Goal: Book appointment/travel/reservation

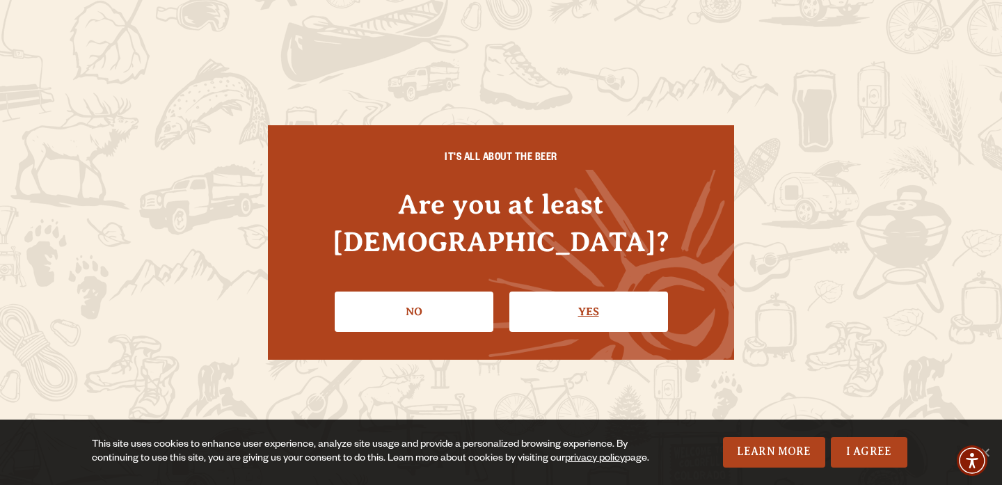
click at [568, 299] on link "Yes" at bounding box center [589, 312] width 159 height 40
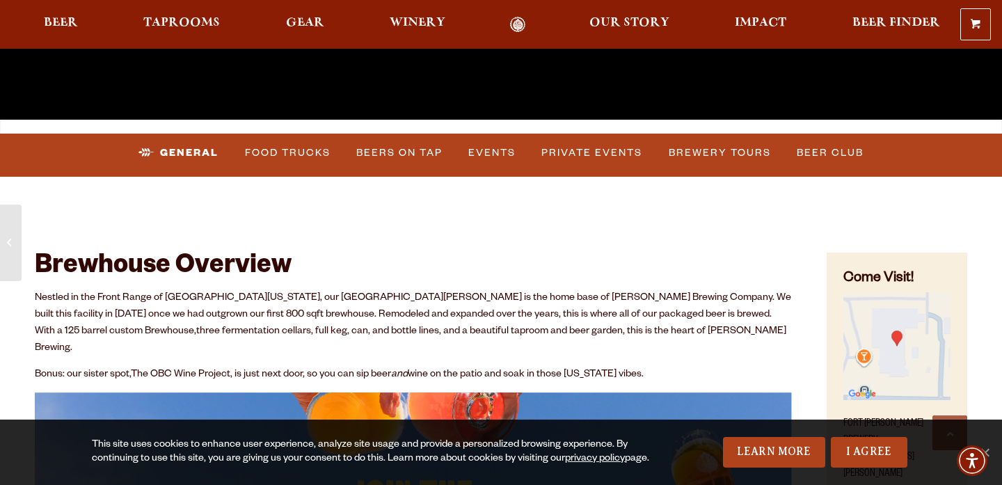
scroll to position [447, 0]
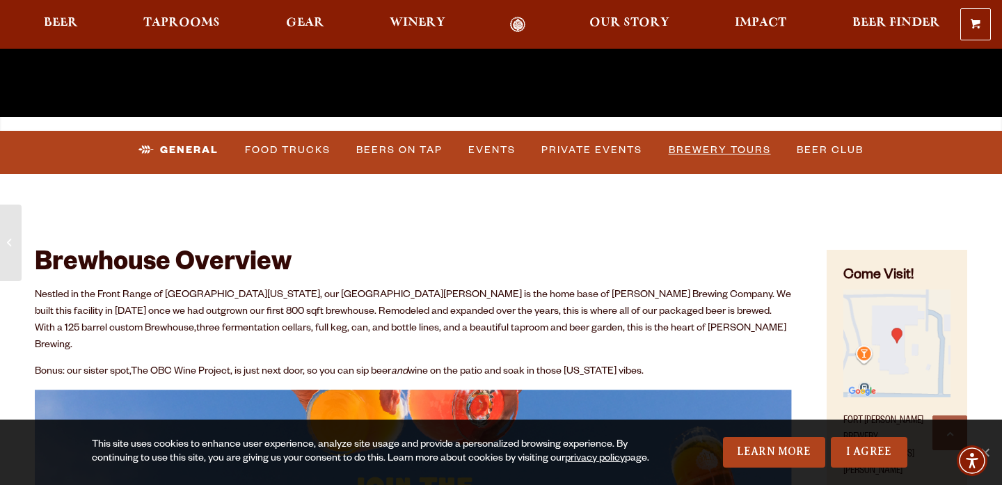
click at [687, 150] on link "Brewery Tours" at bounding box center [719, 150] width 113 height 32
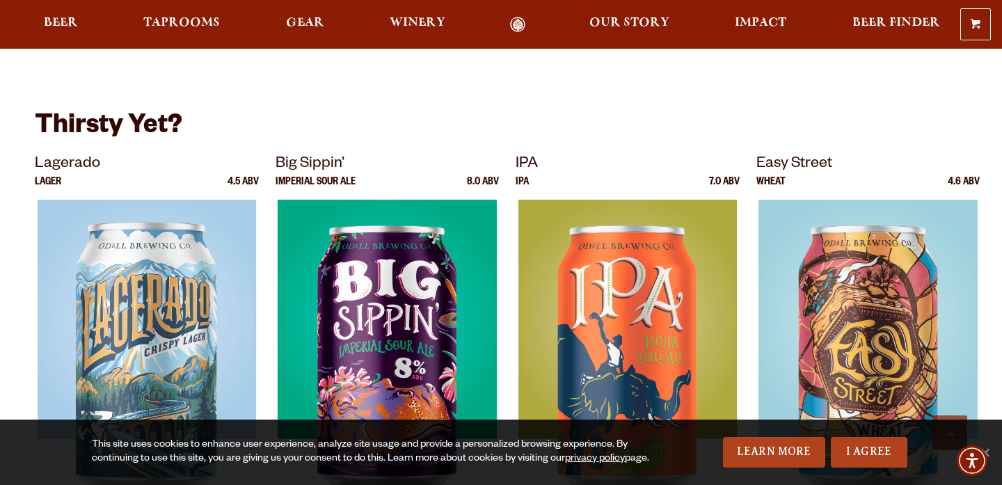
scroll to position [860, 0]
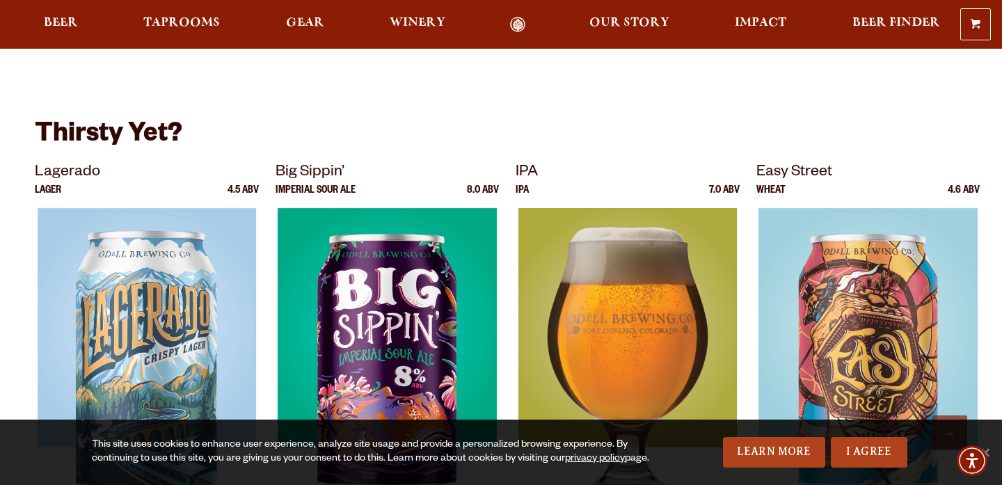
click at [671, 237] on img at bounding box center [628, 382] width 219 height 348
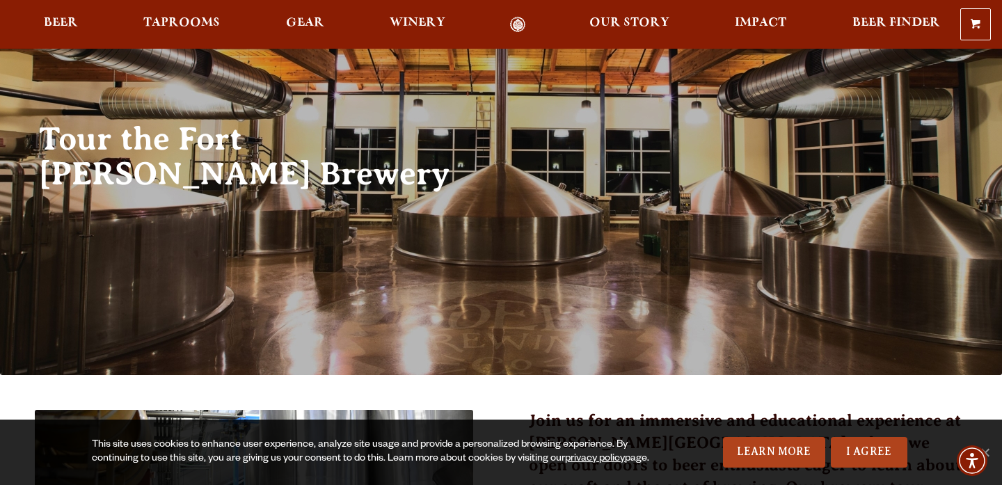
scroll to position [0, 0]
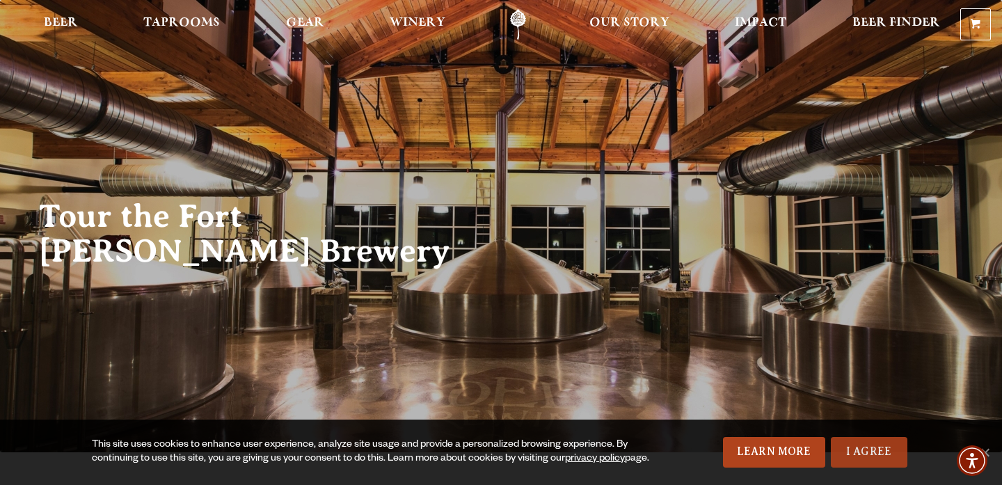
click at [883, 457] on link "I Agree" at bounding box center [869, 452] width 77 height 31
